Goal: Transaction & Acquisition: Purchase product/service

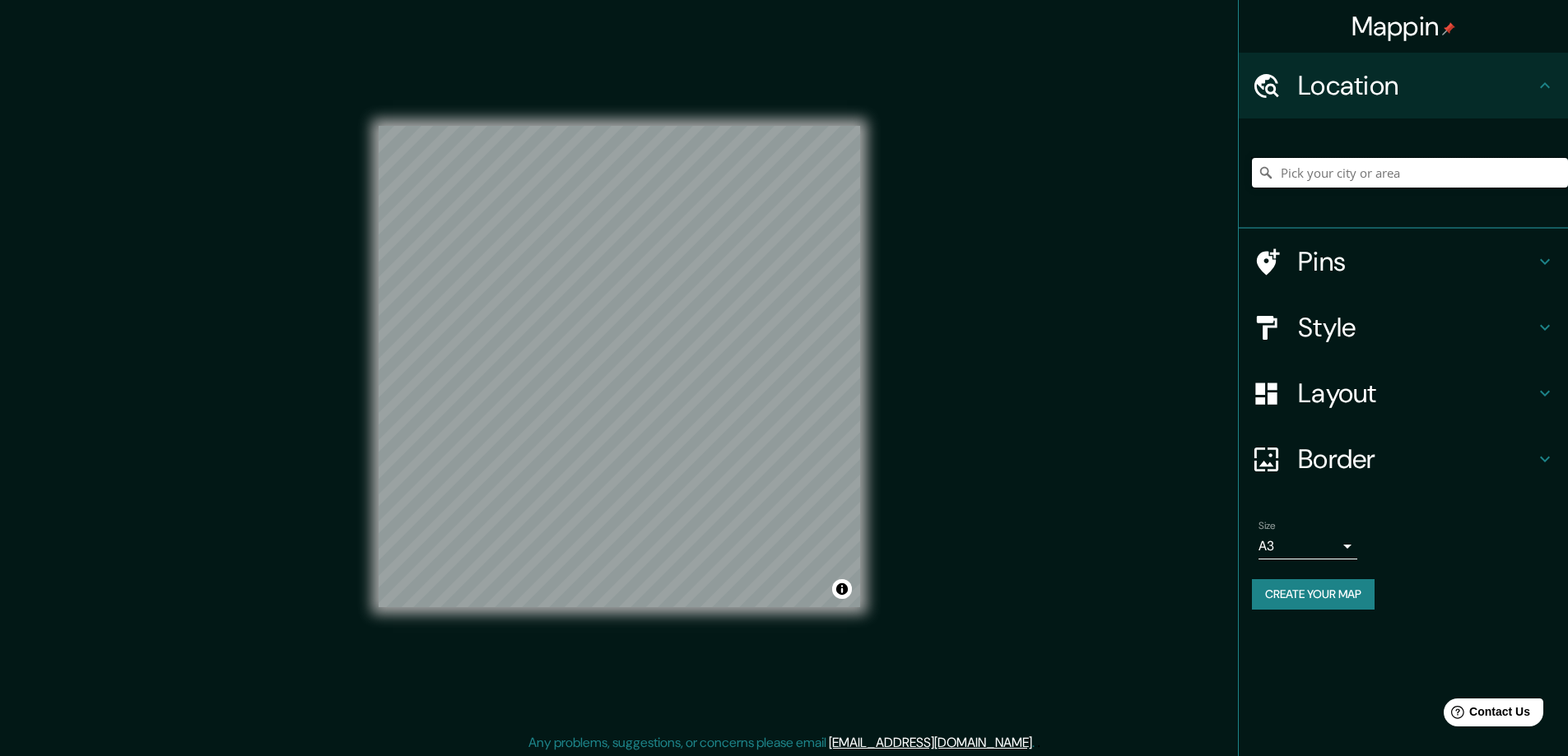
paste input "24 Ste. [PERSON_NAME][STREET_ADDRESS]"
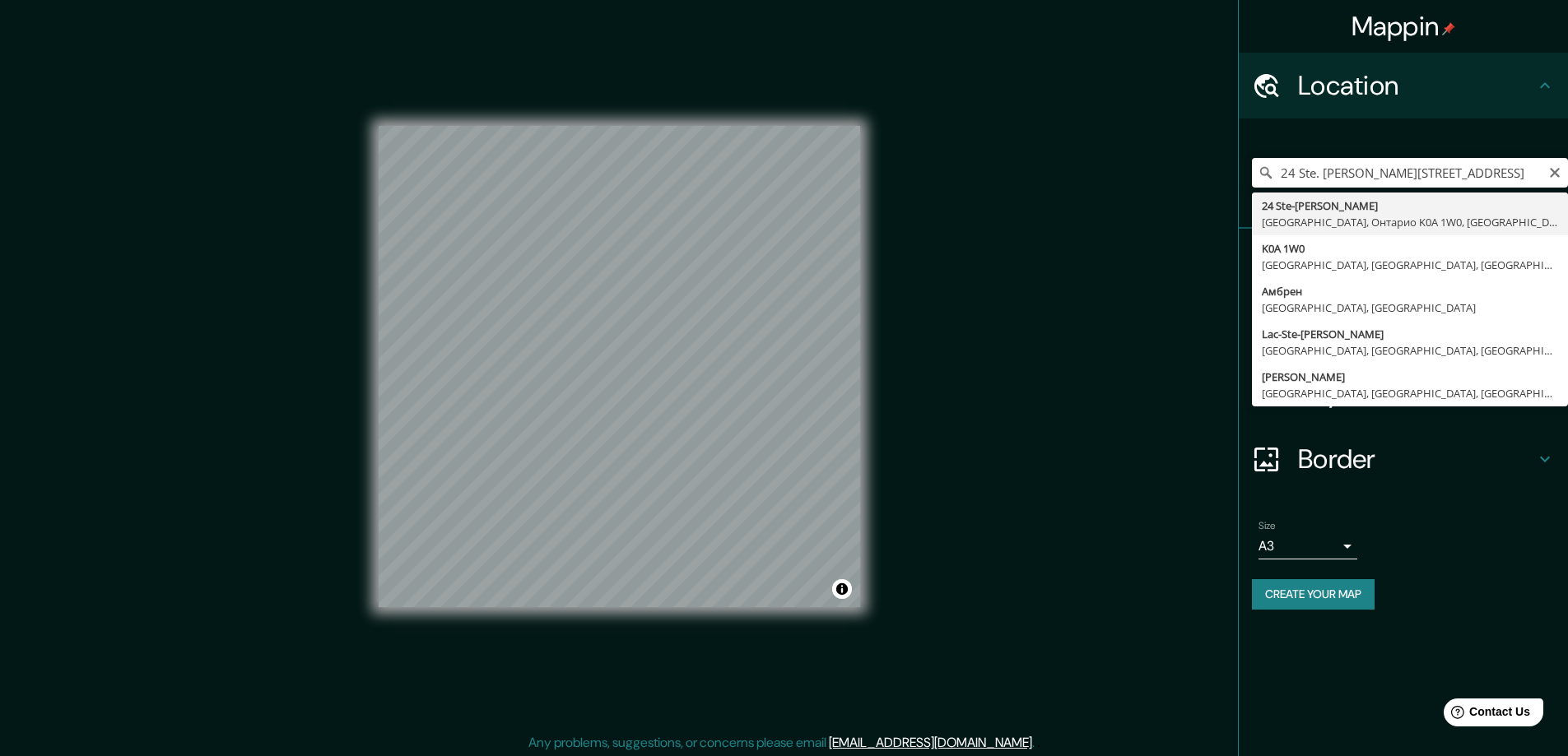
type input "[STREET_ADDRESS][PERSON_NAME]"
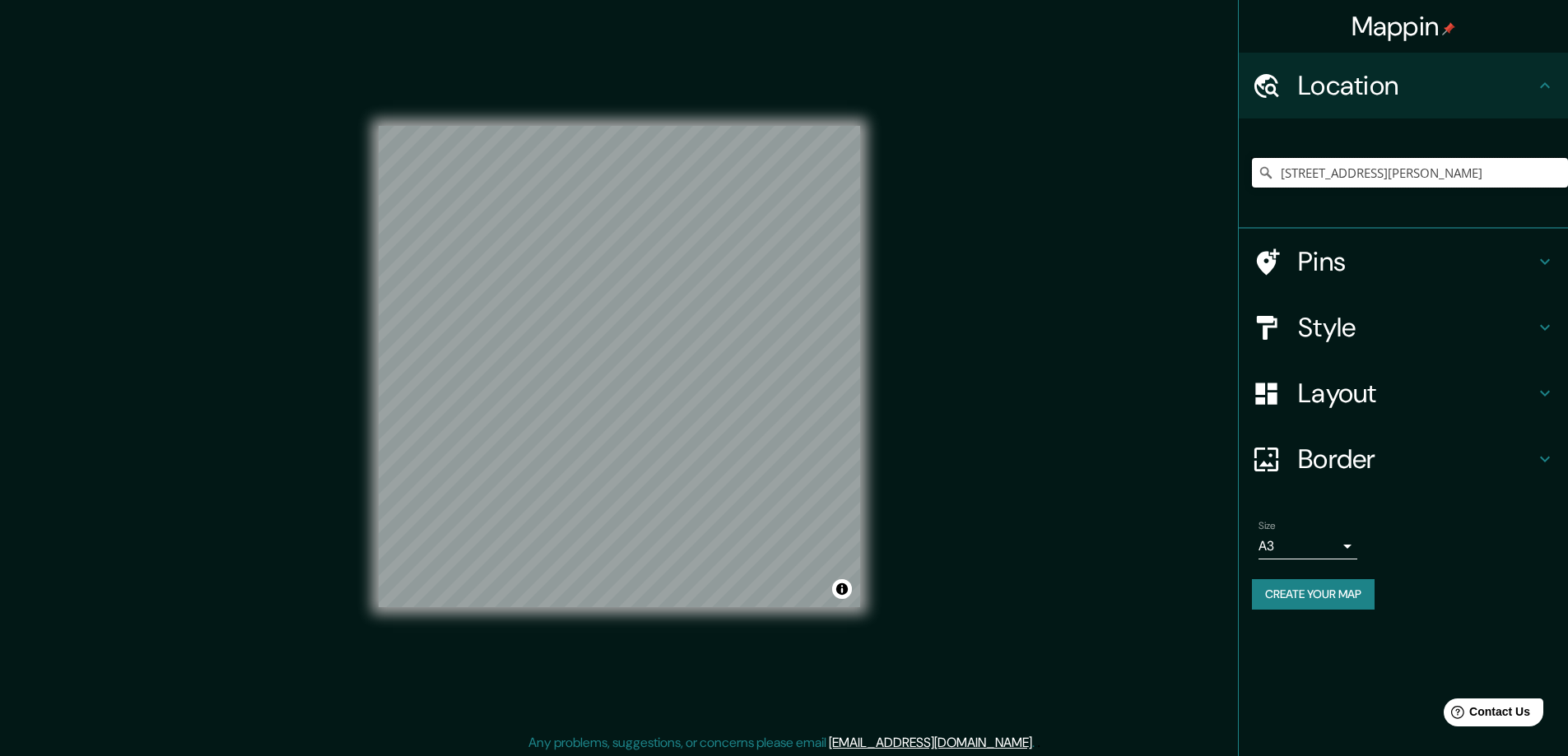
scroll to position [0, 0]
click at [1285, 591] on button "Create your map" at bounding box center [1313, 594] width 123 height 30
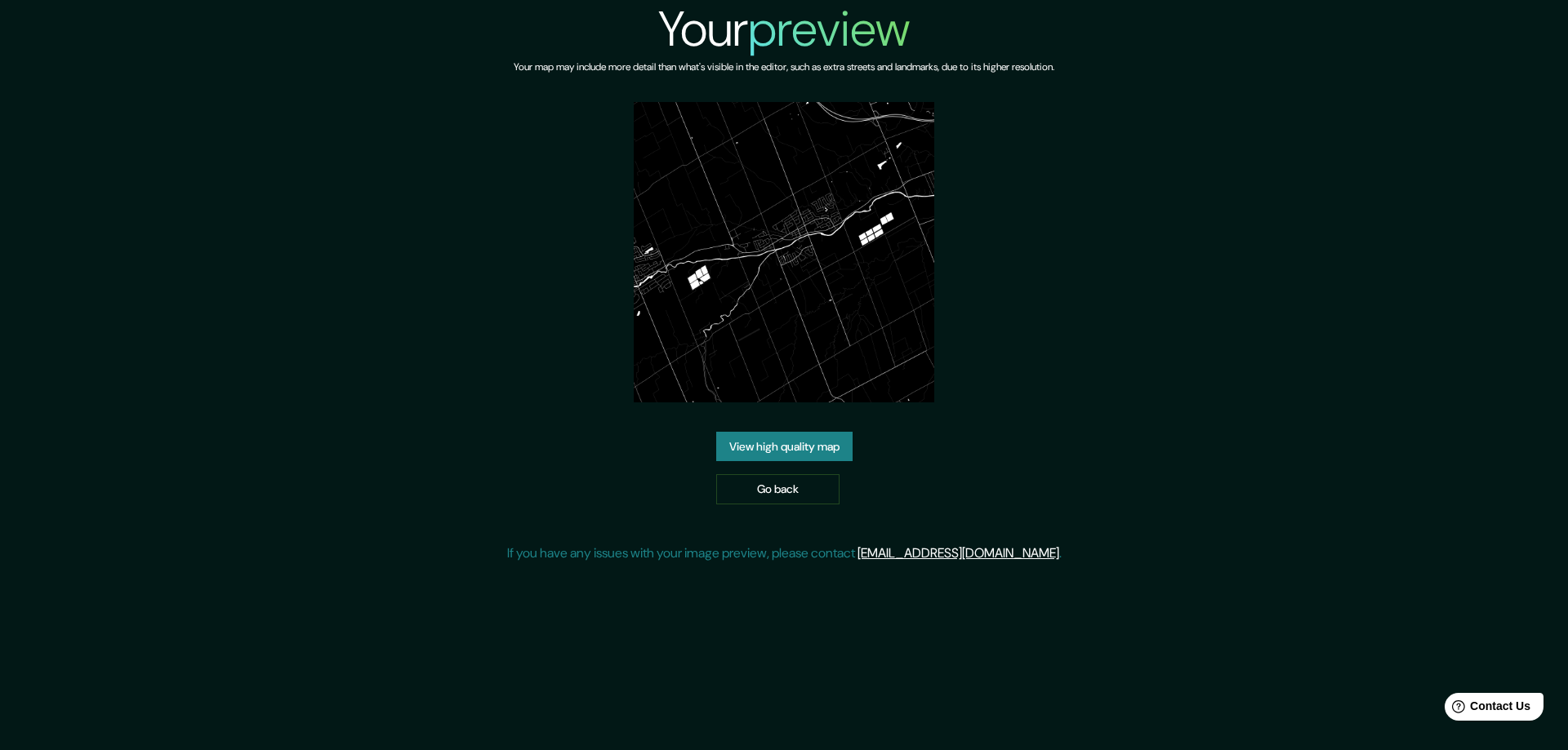
click at [760, 442] on link "View high quality map" at bounding box center [784, 447] width 136 height 30
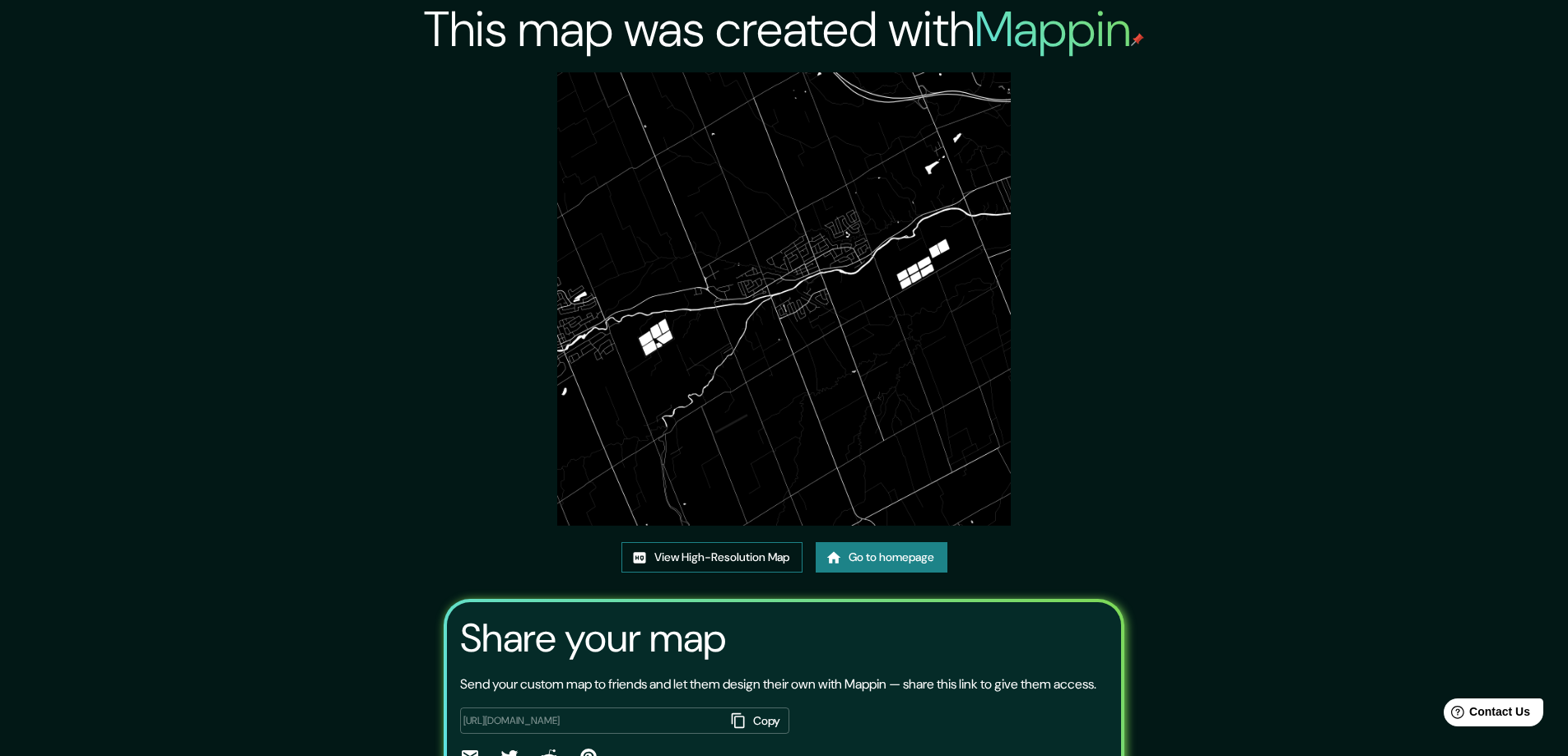
click at [695, 561] on link "View High-Resolution Map" at bounding box center [712, 556] width 181 height 30
click at [666, 550] on link "View High-Resolution Map" at bounding box center [712, 556] width 181 height 30
click at [865, 558] on link "Go to homepage" at bounding box center [881, 556] width 132 height 30
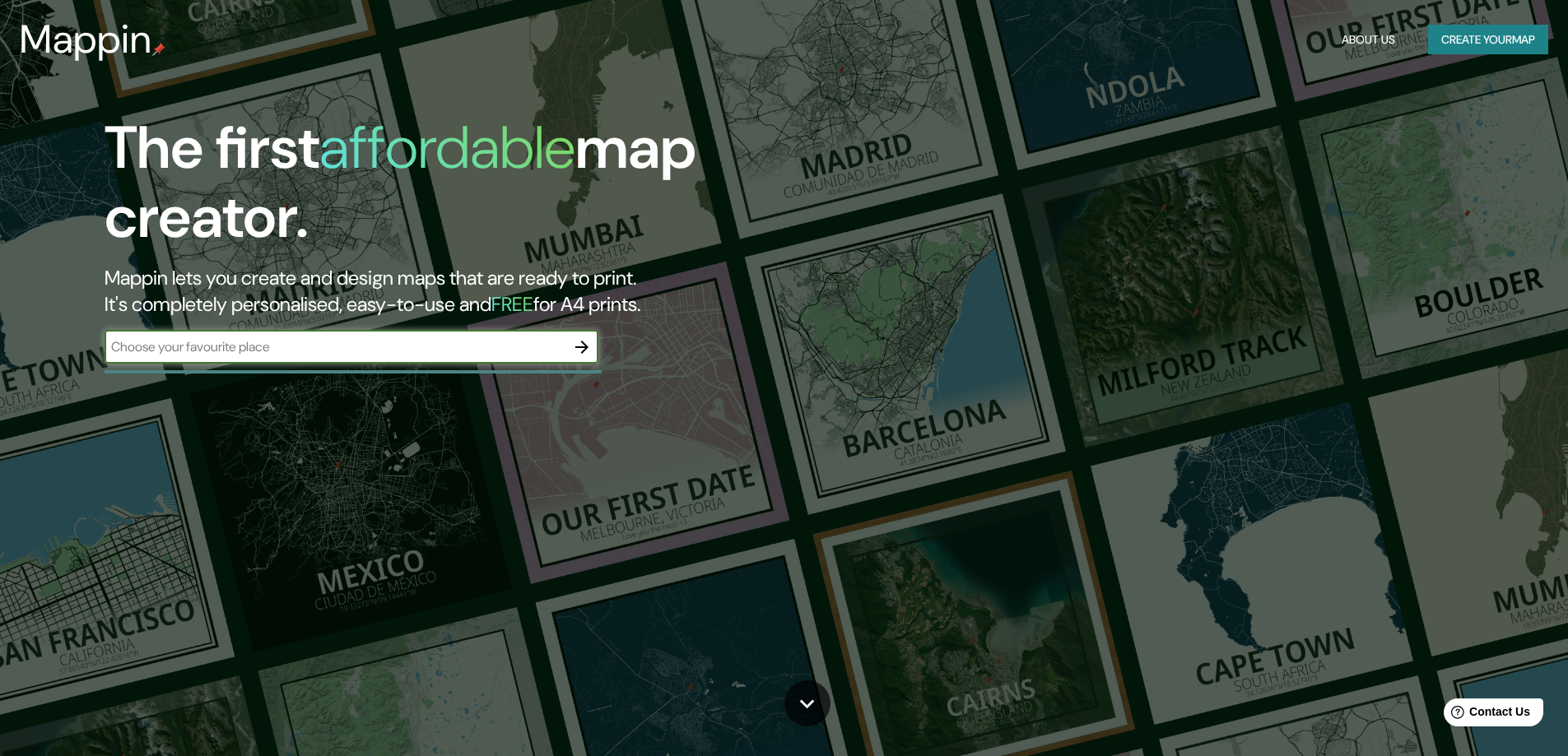
click at [583, 340] on icon "button" at bounding box center [582, 348] width 20 height 20
